Goal: Answer question/provide support

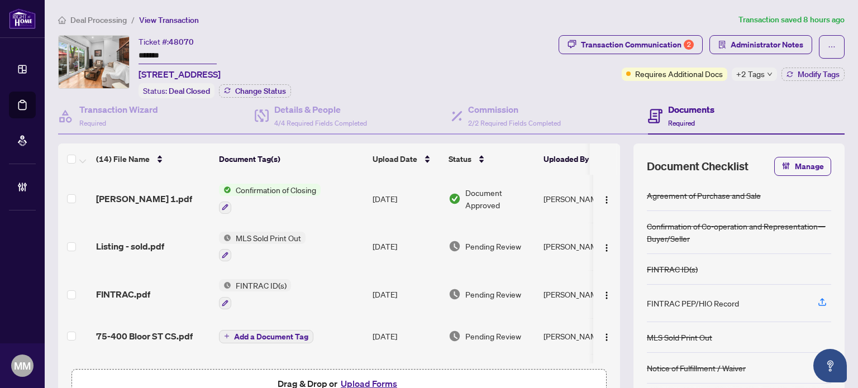
click at [111, 18] on span "Deal Processing" at bounding box center [98, 20] width 56 height 10
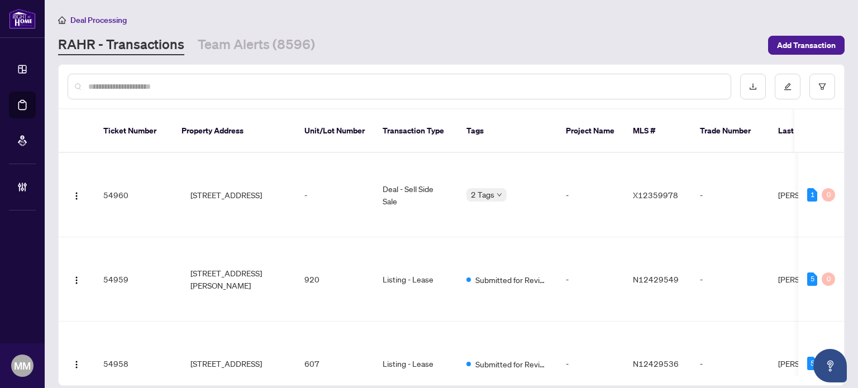
click at [289, 91] on input "text" at bounding box center [404, 86] width 633 height 12
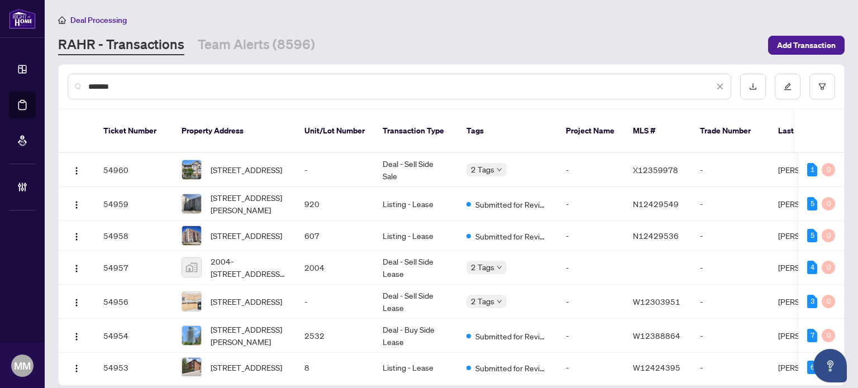
type input "*******"
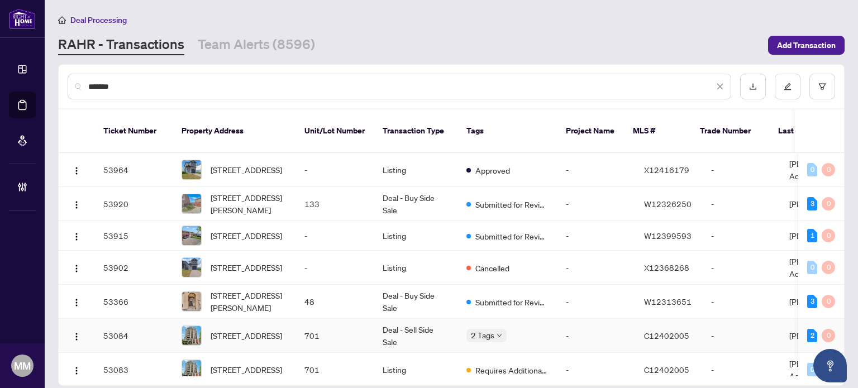
scroll to position [84, 0]
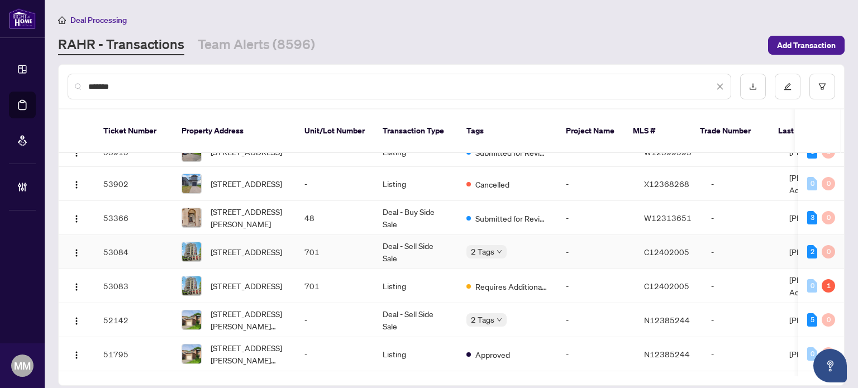
drag, startPoint x: 321, startPoint y: 233, endPoint x: 299, endPoint y: 235, distance: 21.8
click at [299, 235] on td "701" at bounding box center [334, 252] width 78 height 34
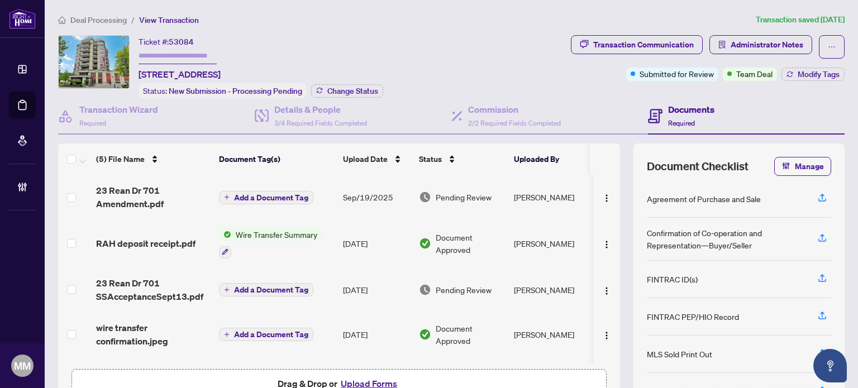
click at [802, 98] on div "Documents Required" at bounding box center [746, 116] width 197 height 36
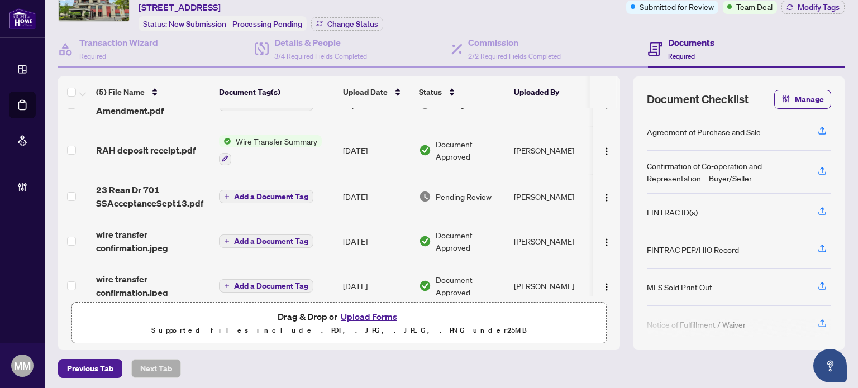
scroll to position [27, 0]
click at [542, 143] on td "[PERSON_NAME]" at bounding box center [551, 150] width 84 height 48
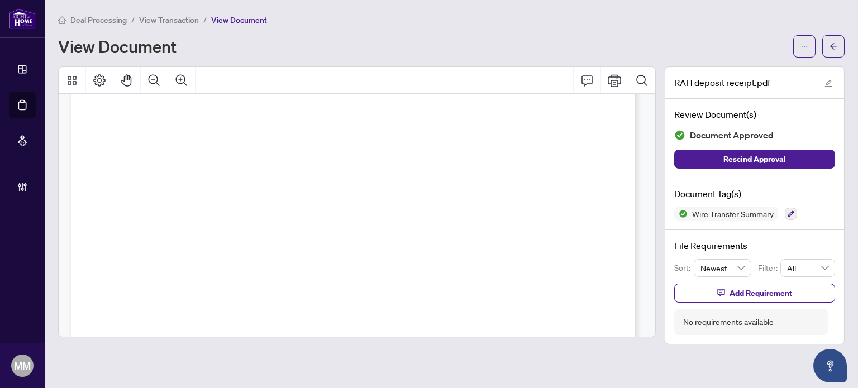
scroll to position [42, 0]
click at [833, 51] on span "button" at bounding box center [833, 46] width 8 height 18
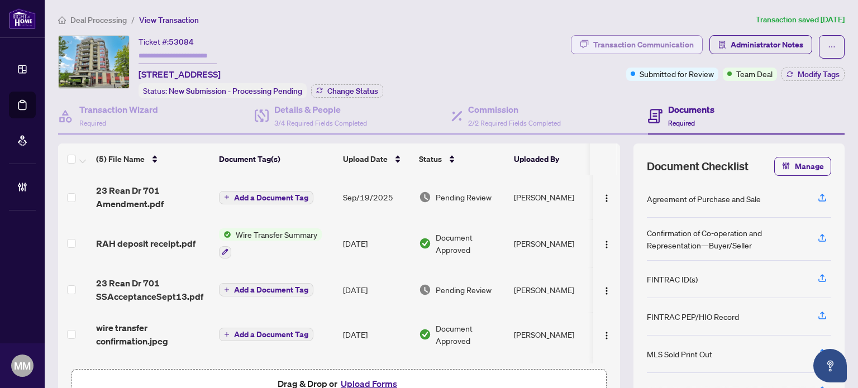
click at [672, 46] on div "Transaction Communication" at bounding box center [643, 45] width 101 height 18
type textarea "**********"
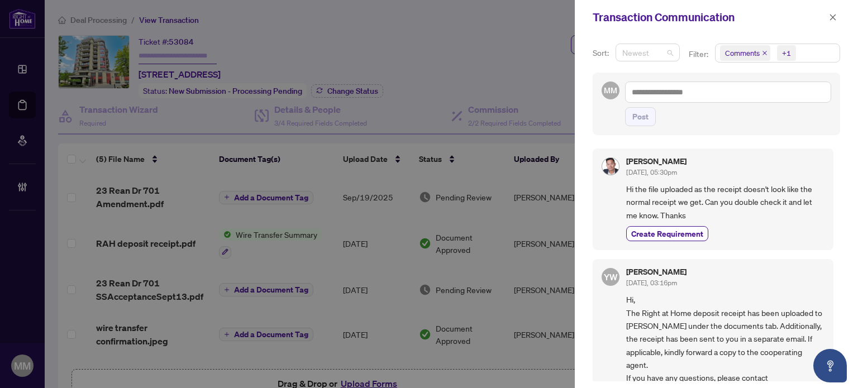
click at [672, 46] on span "Newest" at bounding box center [647, 52] width 51 height 17
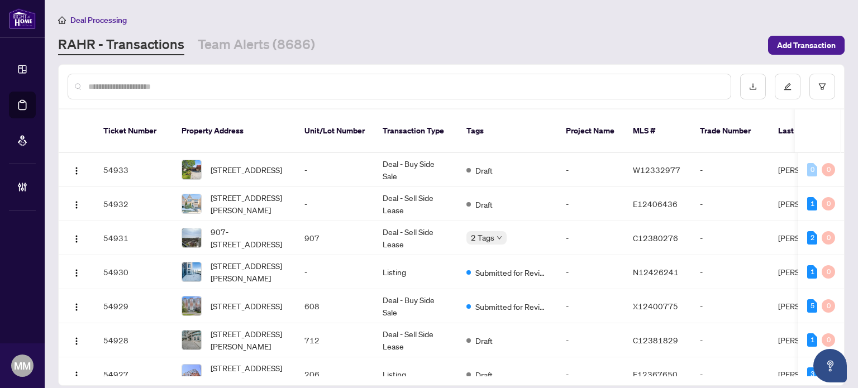
click at [384, 90] on input "text" at bounding box center [404, 86] width 633 height 12
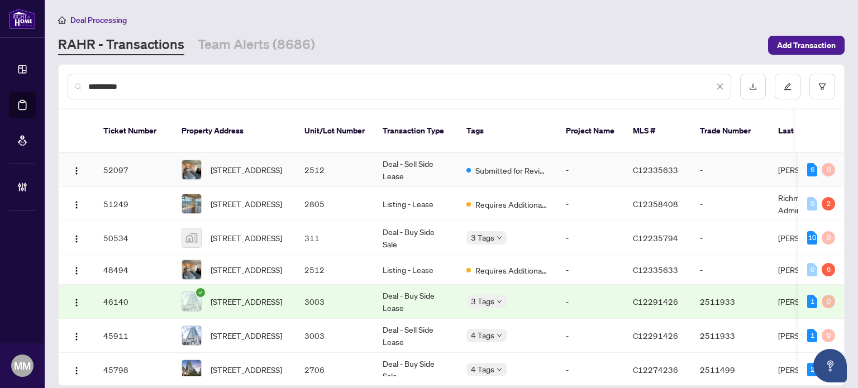
type input "**********"
click at [400, 155] on td "Deal - Sell Side Lease" at bounding box center [416, 170] width 84 height 34
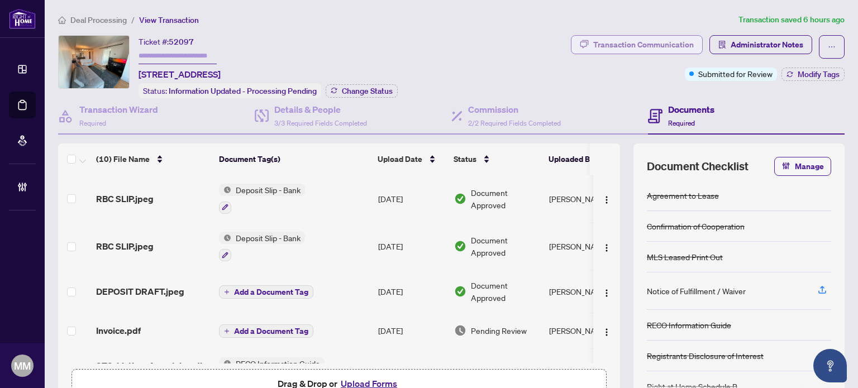
click at [677, 49] on div "Transaction Communication" at bounding box center [643, 45] width 101 height 18
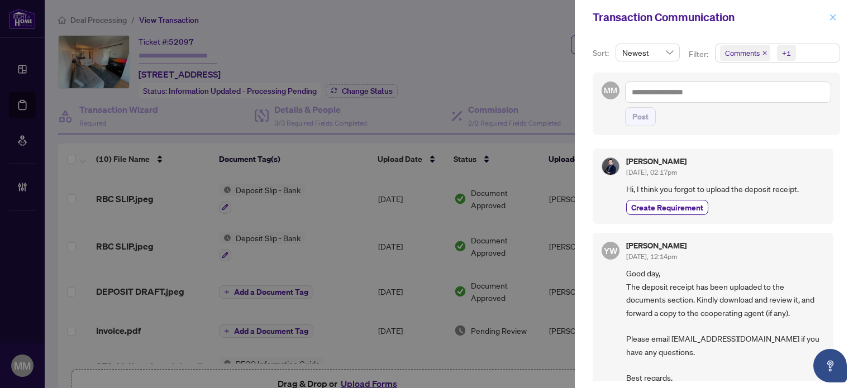
click at [830, 17] on icon "close" at bounding box center [833, 17] width 8 height 8
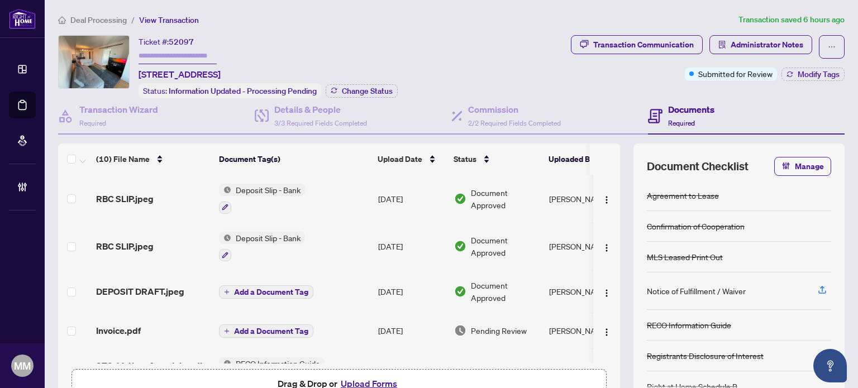
click at [781, 56] on span "Administrator Notes" at bounding box center [760, 46] width 103 height 23
click at [781, 47] on span "Administrator Notes" at bounding box center [766, 45] width 73 height 18
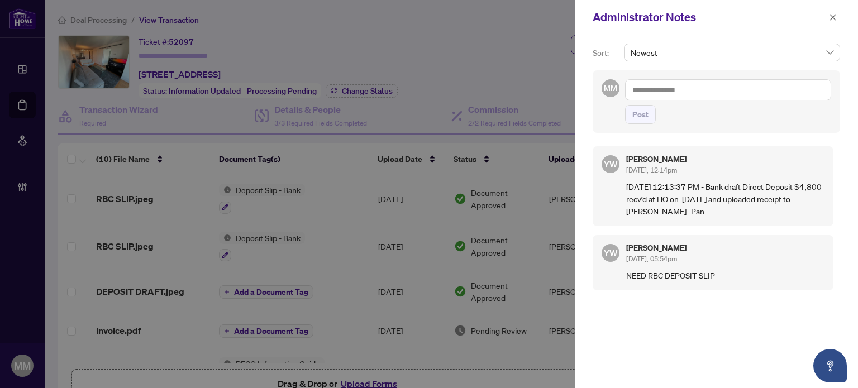
click at [720, 80] on textarea at bounding box center [728, 89] width 206 height 21
click at [686, 98] on span "YuPan Wang" at bounding box center [702, 98] width 83 height 10
click at [705, 94] on span "RAHR Acc ounting" at bounding box center [751, 98] width 101 height 10
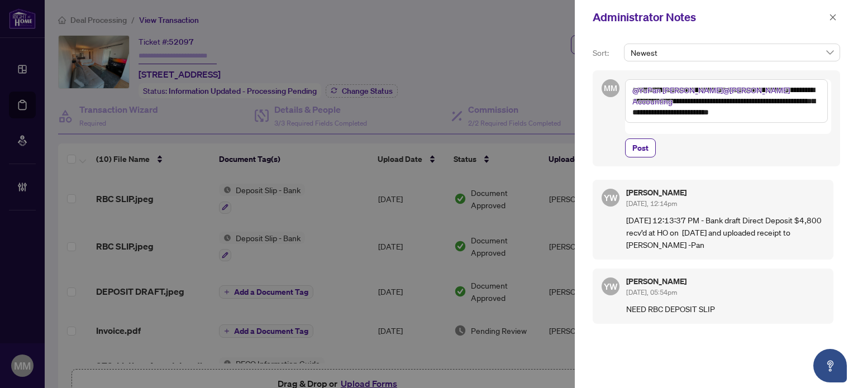
click at [757, 113] on textarea "**********" at bounding box center [726, 101] width 203 height 44
type textarea "**********"
click at [638, 142] on span "Post" at bounding box center [640, 148] width 16 height 18
